Goal: Task Accomplishment & Management: Manage account settings

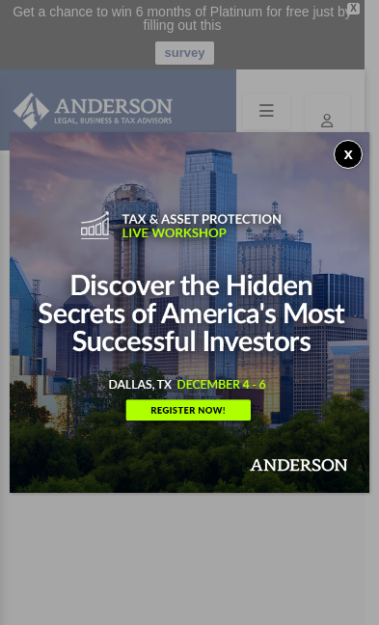
click at [345, 141] on button "x" at bounding box center [348, 154] width 29 height 29
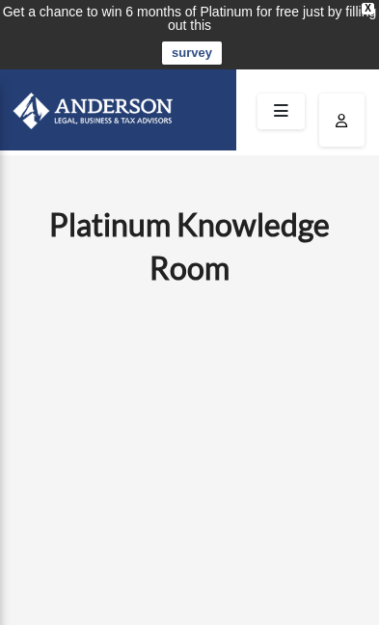
click at [294, 114] on icon at bounding box center [281, 112] width 28 height 30
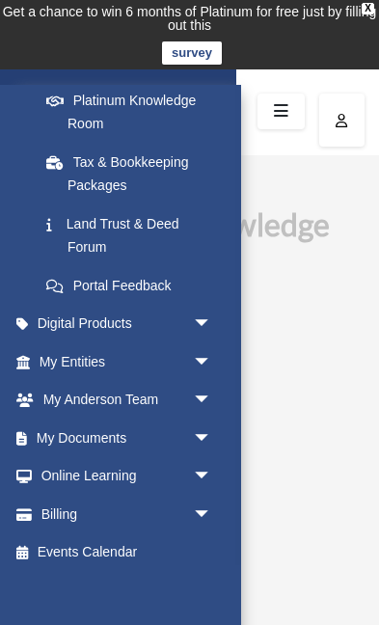
scroll to position [390, 0]
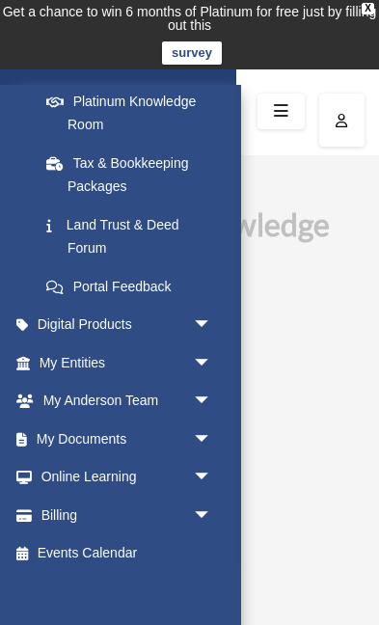
click at [214, 496] on span "arrow_drop_down" at bounding box center [212, 516] width 39 height 40
click at [165, 545] on link "$ Open Invoices" at bounding box center [134, 555] width 214 height 40
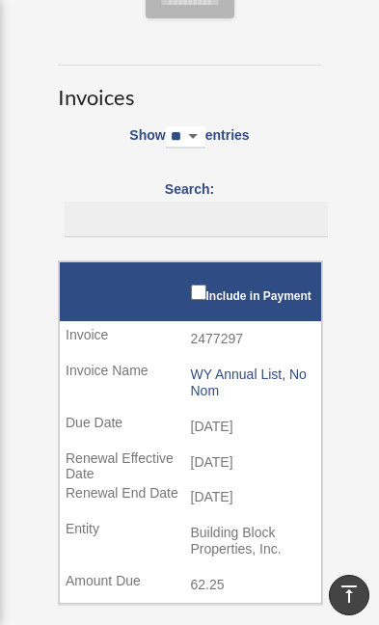
scroll to position [304, 0]
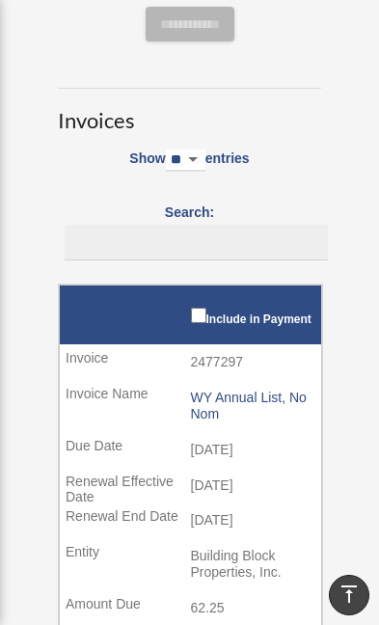
click at [206, 150] on select "** ** ** ***" at bounding box center [186, 161] width 40 height 22
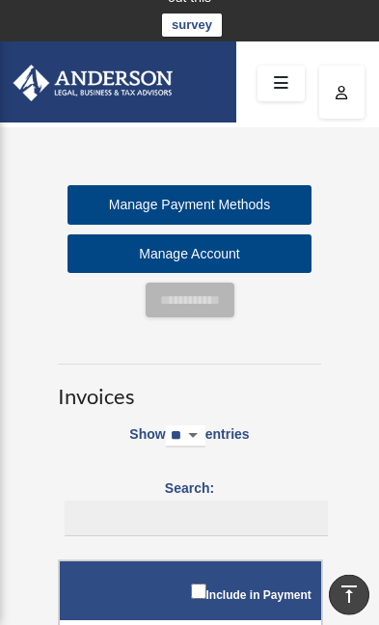
scroll to position [0, 0]
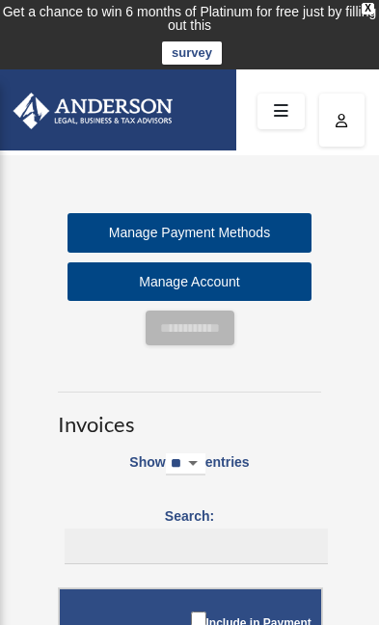
click at [291, 278] on link "Manage Account" at bounding box center [190, 283] width 244 height 40
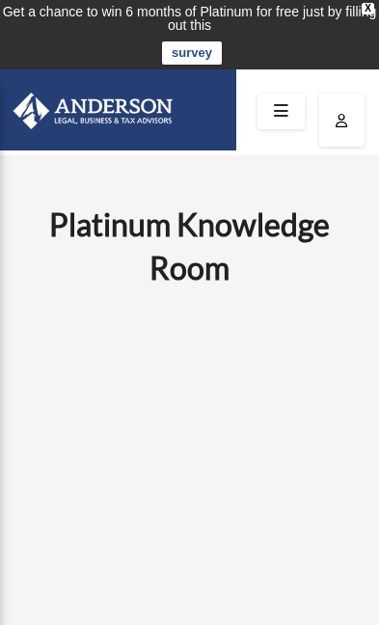
click at [284, 100] on icon at bounding box center [281, 112] width 28 height 30
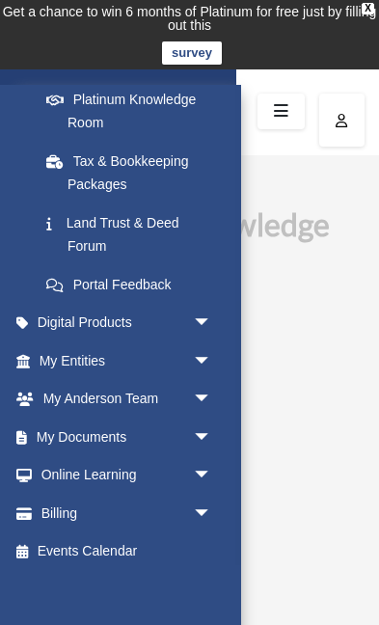
scroll to position [390, 0]
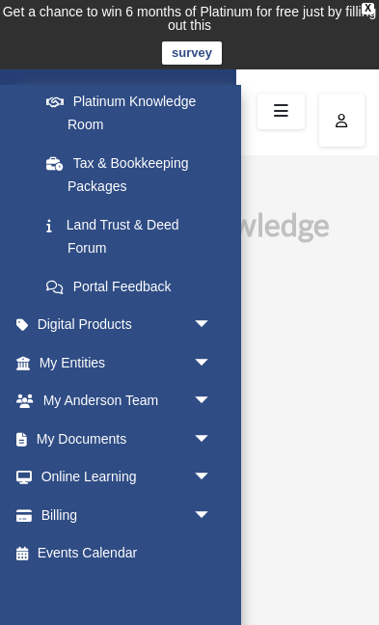
click at [205, 383] on span "arrow_drop_down" at bounding box center [212, 402] width 39 height 40
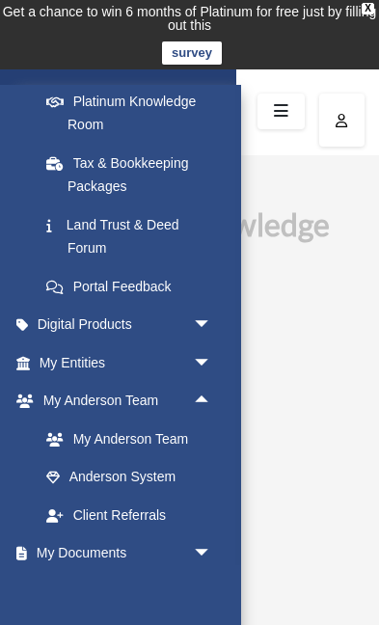
click at [191, 425] on link "My Anderson Team" at bounding box center [134, 439] width 214 height 39
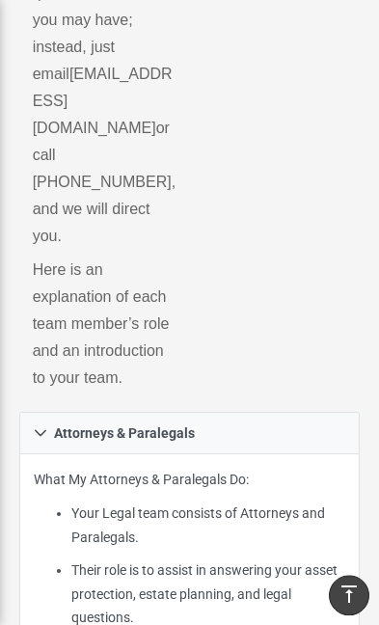
scroll to position [726, 0]
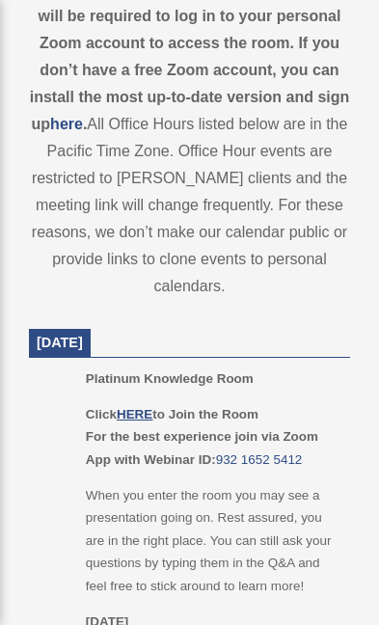
scroll to position [1116, 0]
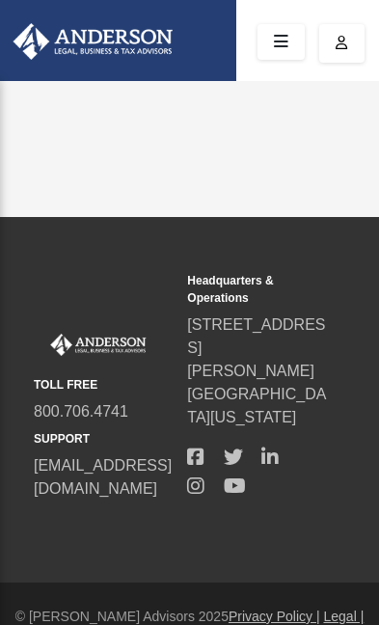
scroll to position [77, 0]
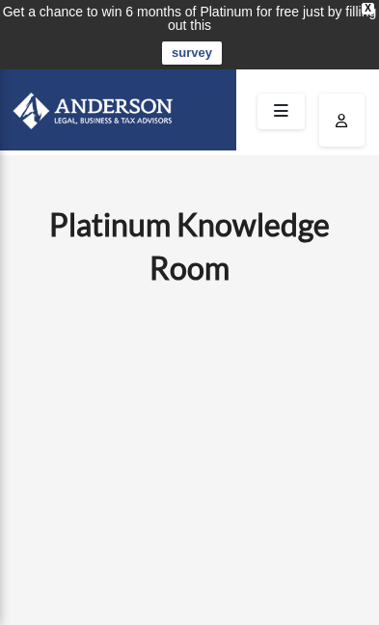
click at [290, 103] on icon at bounding box center [281, 112] width 28 height 30
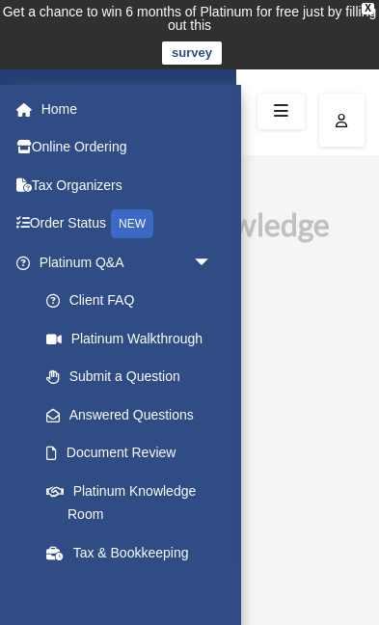
click at [198, 424] on link "Answered Questions" at bounding box center [134, 415] width 214 height 39
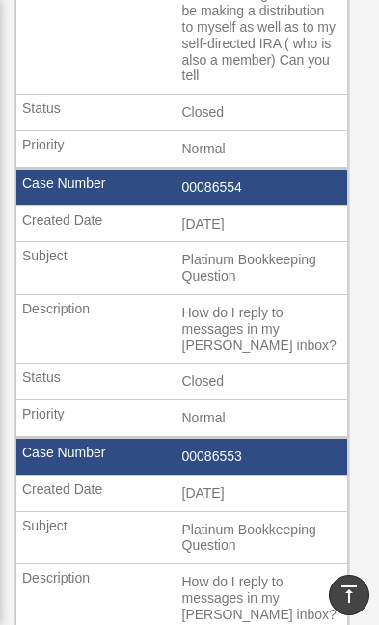
scroll to position [946, 0]
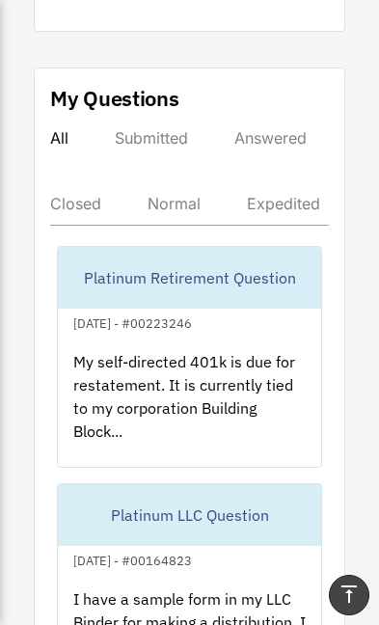
scroll to position [1487, 0]
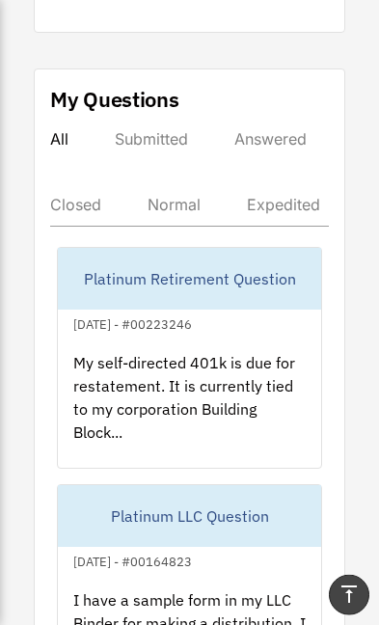
click at [274, 360] on div "My self-directed 401k is due for restatement. It is currently tied to my corpor…" at bounding box center [189, 411] width 263 height 151
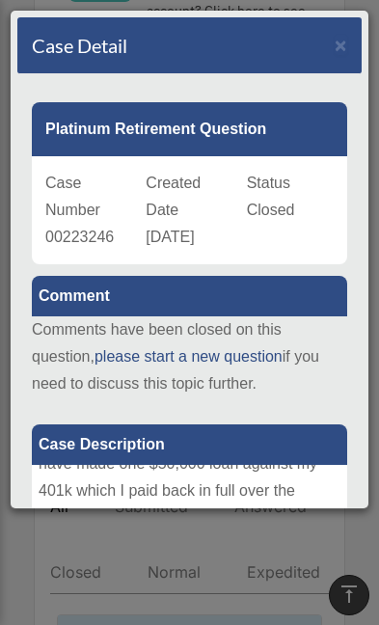
scroll to position [0, 0]
click at [344, 39] on span "×" at bounding box center [341, 45] width 13 height 22
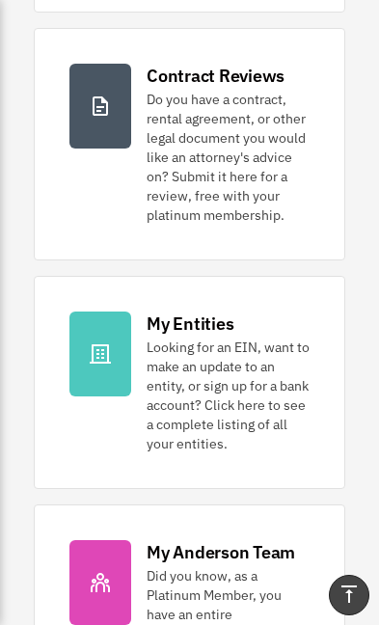
scroll to position [720, 0]
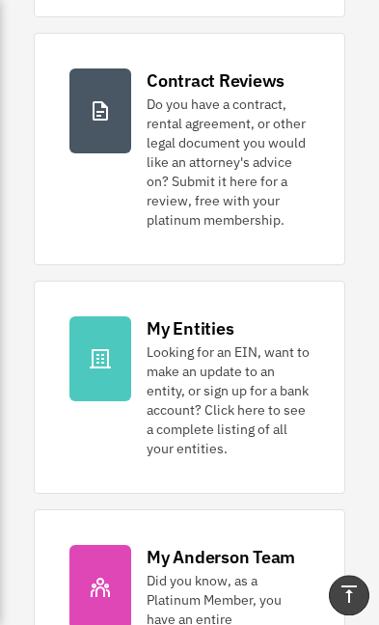
click at [110, 347] on icon at bounding box center [100, 358] width 23 height 23
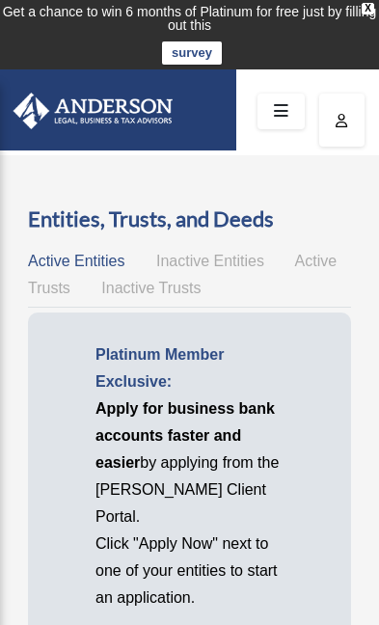
click at [298, 97] on link at bounding box center [281, 112] width 47 height 36
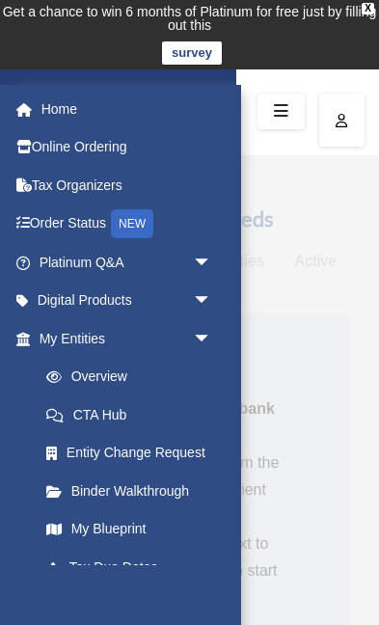
click at [216, 294] on span "arrow_drop_down" at bounding box center [212, 302] width 39 height 40
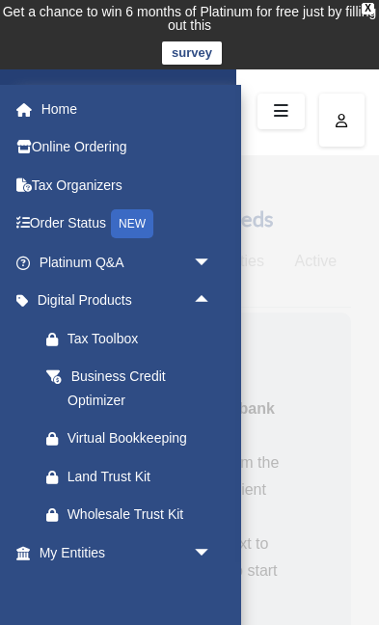
click at [191, 427] on div "Virtual Bookkeeping" at bounding box center [143, 439] width 150 height 24
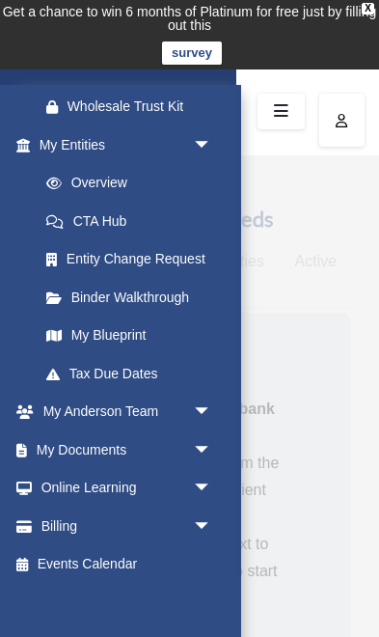
scroll to position [407, 0]
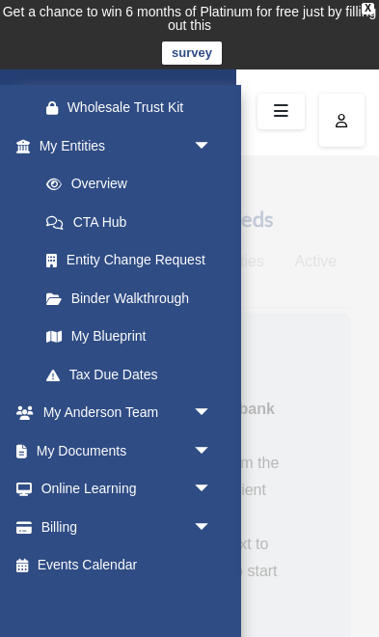
click at [209, 525] on span "arrow_drop_down" at bounding box center [212, 528] width 39 height 40
click at [215, 522] on span "arrow_drop_up" at bounding box center [212, 528] width 39 height 40
click at [214, 512] on span "arrow_drop_down" at bounding box center [212, 528] width 39 height 40
click at [158, 553] on link "$ Open Invoices" at bounding box center [134, 566] width 214 height 40
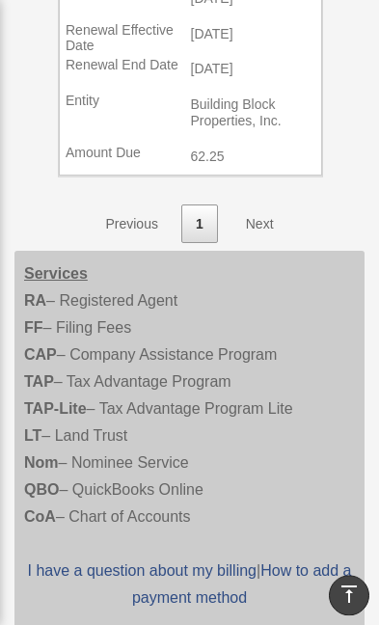
scroll to position [755, 0]
click at [269, 216] on link "Next" at bounding box center [260, 226] width 57 height 40
click at [265, 209] on link "Next" at bounding box center [260, 226] width 57 height 40
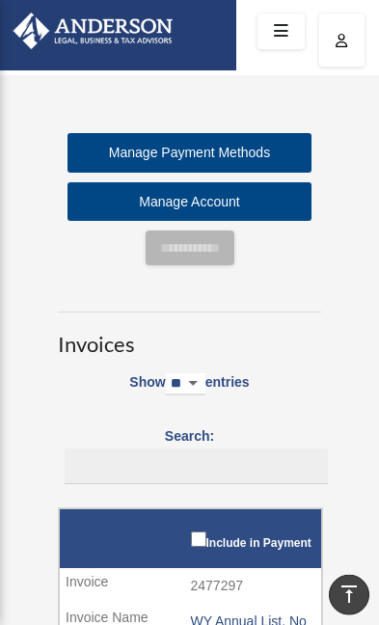
scroll to position [0, 0]
